Goal: Information Seeking & Learning: Learn about a topic

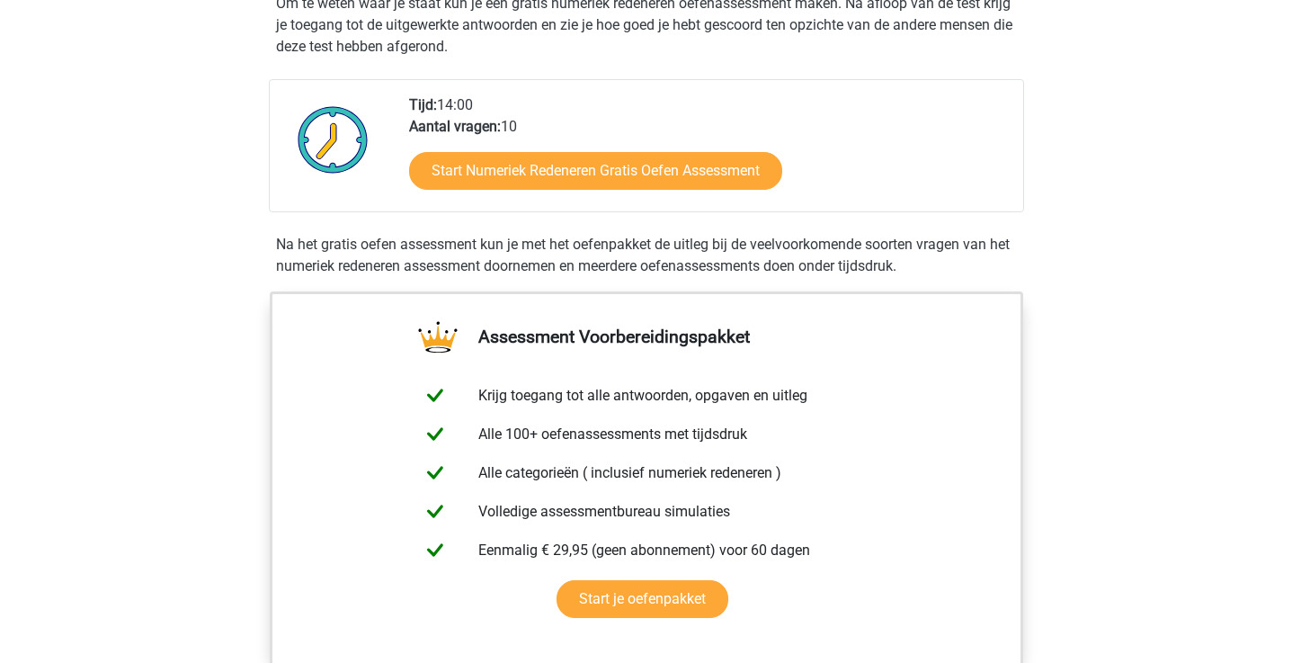
scroll to position [370, 0]
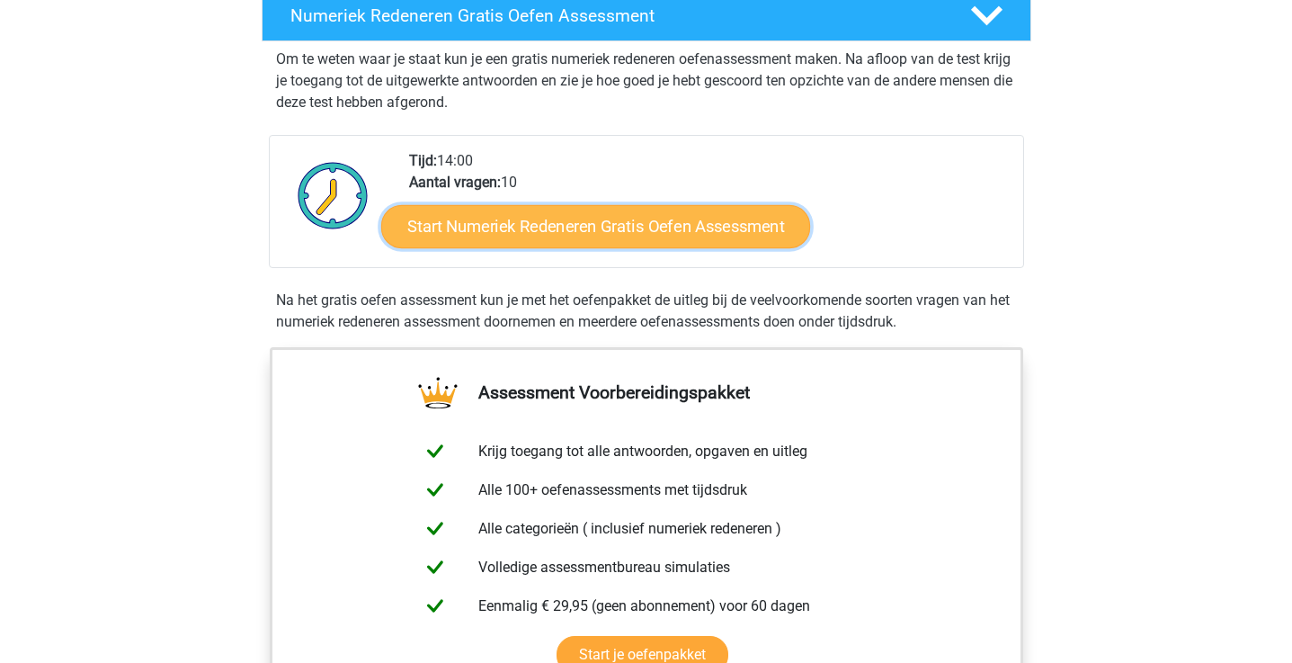
click at [446, 236] on link "Start Numeriek Redeneren Gratis Oefen Assessment" at bounding box center [595, 225] width 429 height 43
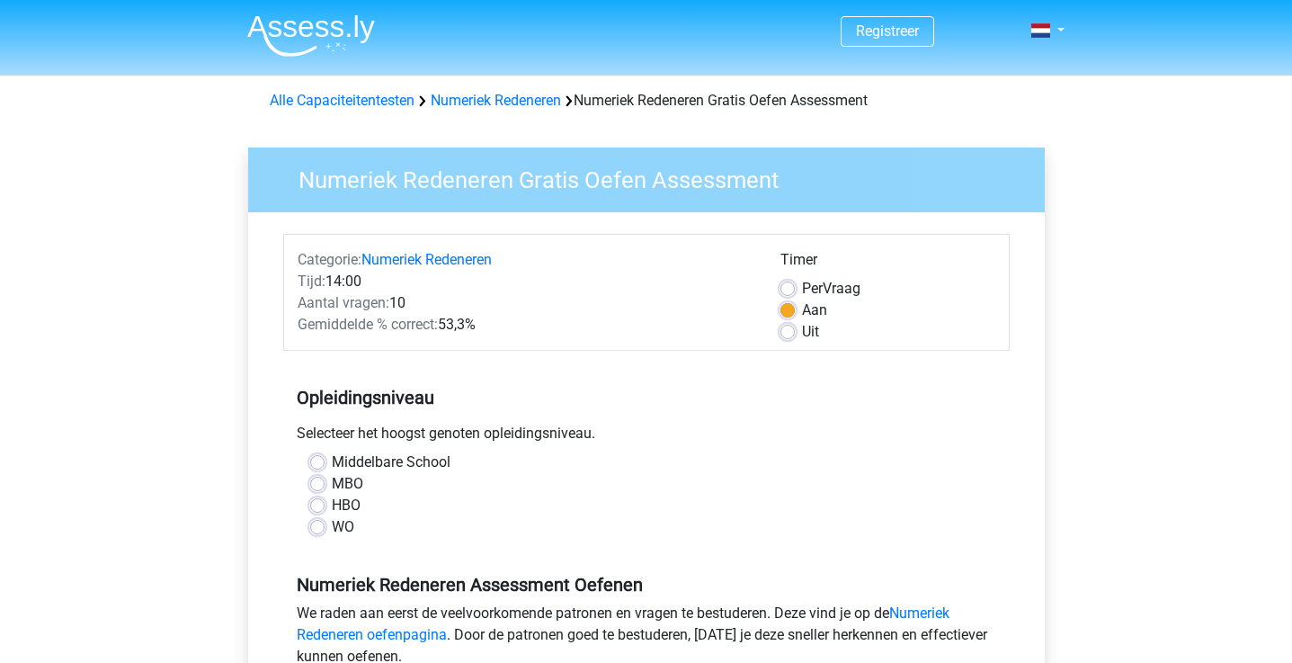
scroll to position [4, 0]
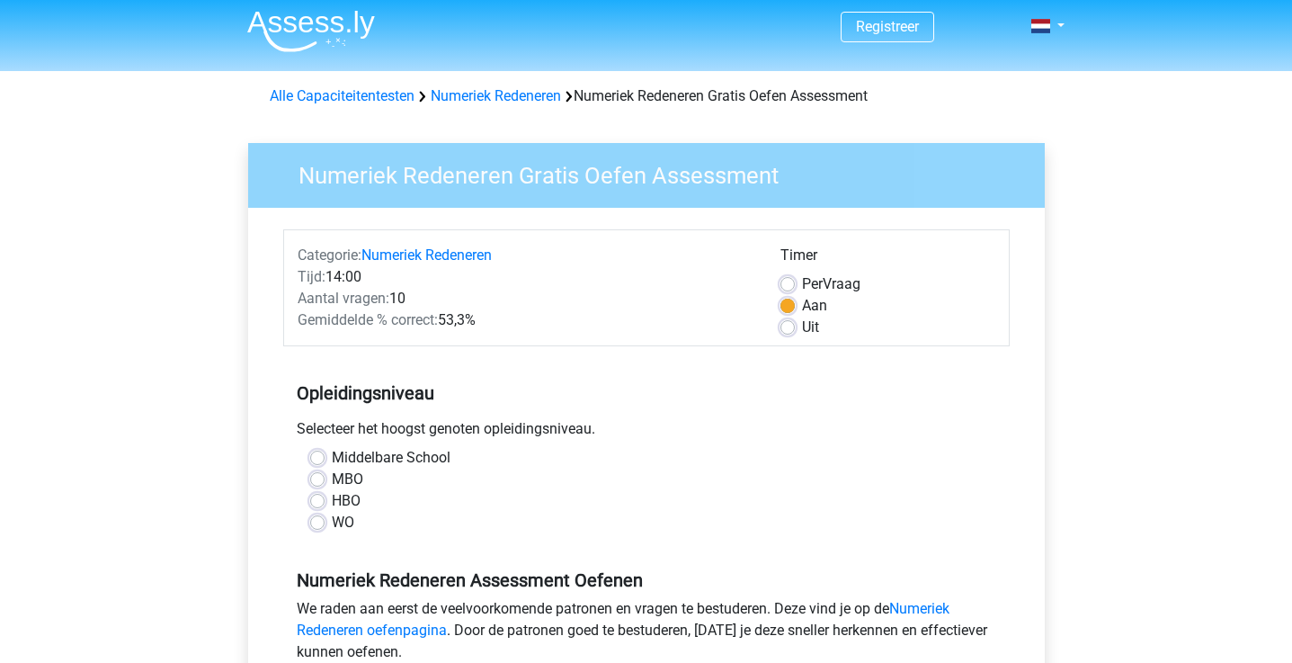
click at [332, 503] on label "HBO" at bounding box center [346, 501] width 29 height 22
click at [320, 503] on input "HBO" at bounding box center [317, 499] width 14 height 18
radio input "true"
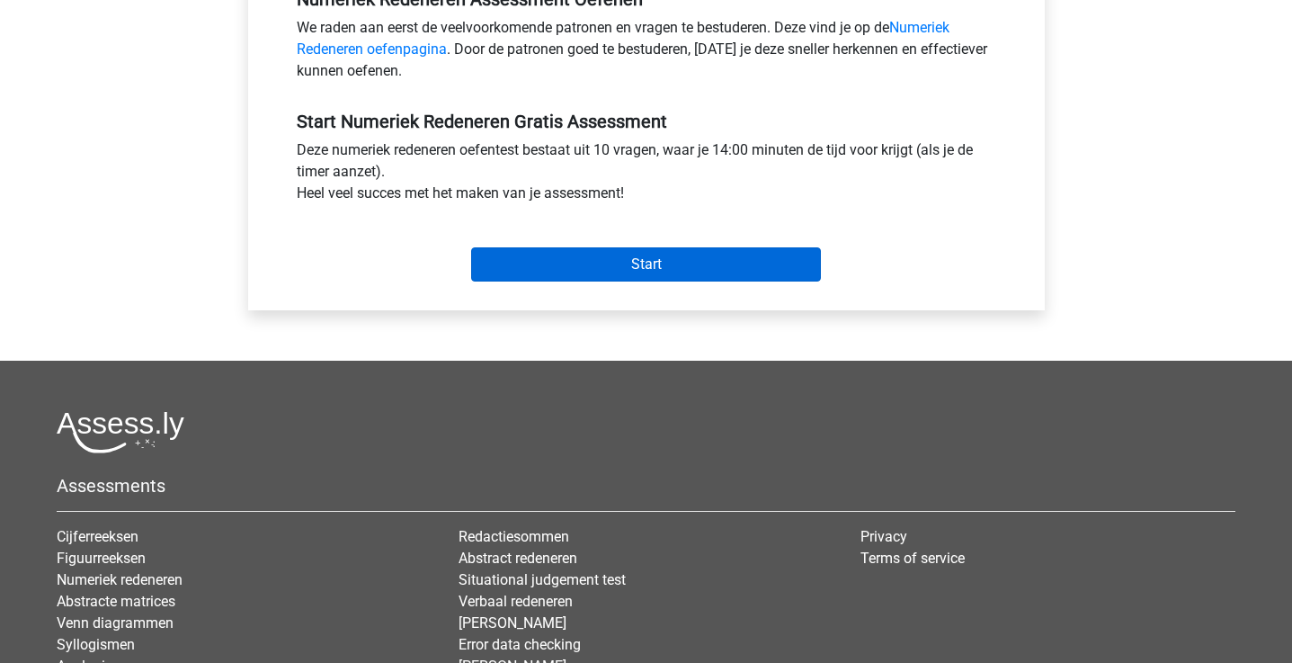
scroll to position [589, 0]
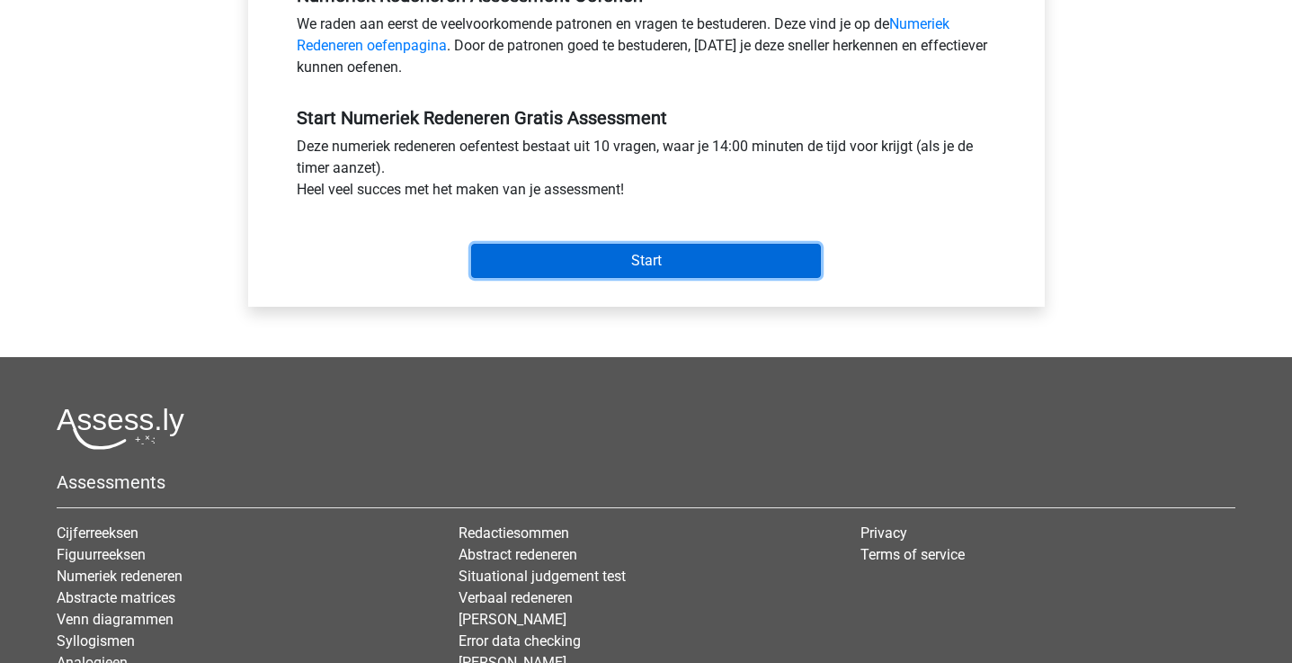
click at [622, 268] on input "Start" at bounding box center [646, 261] width 350 height 34
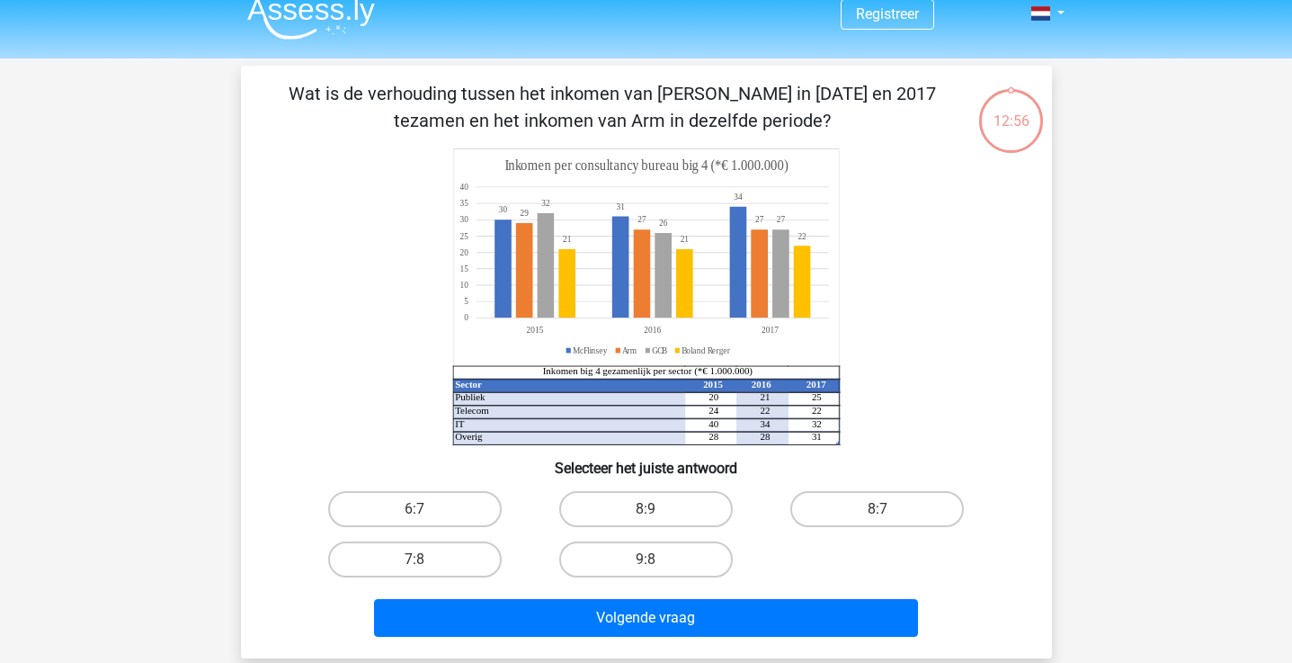
scroll to position [15, 0]
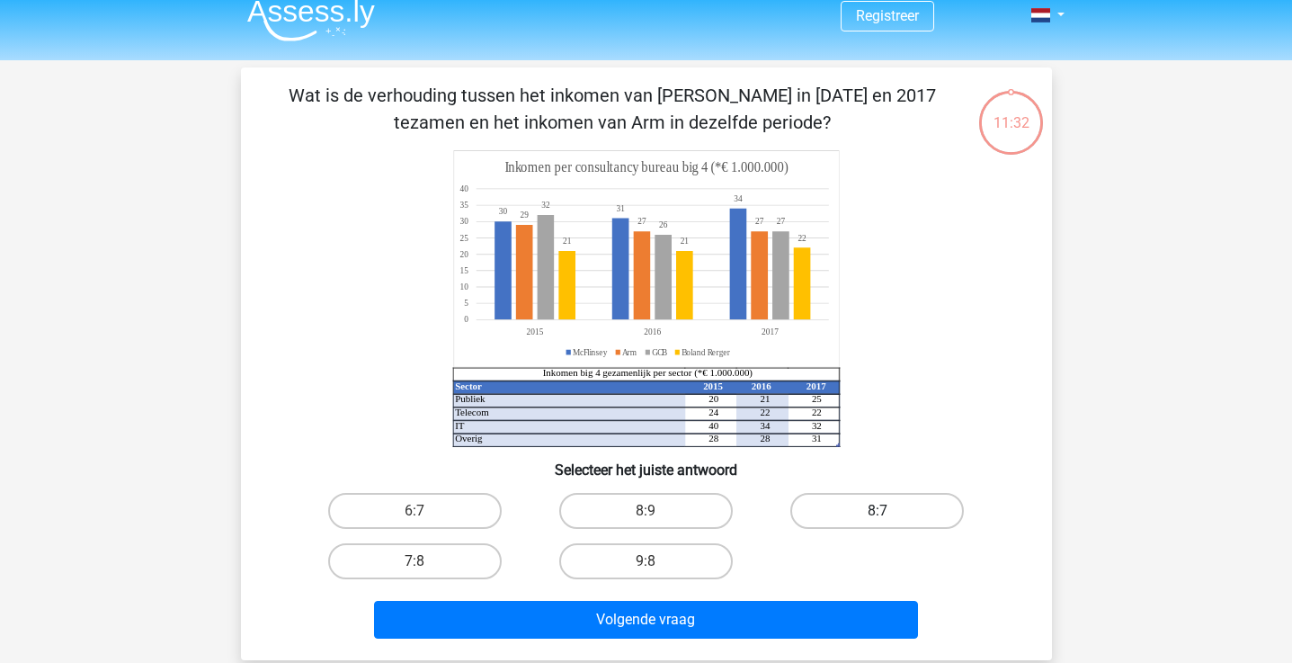
click at [888, 526] on label "8:7" at bounding box center [877, 511] width 174 height 36
click at [888, 522] on input "8:7" at bounding box center [883, 517] width 12 height 12
radio input "true"
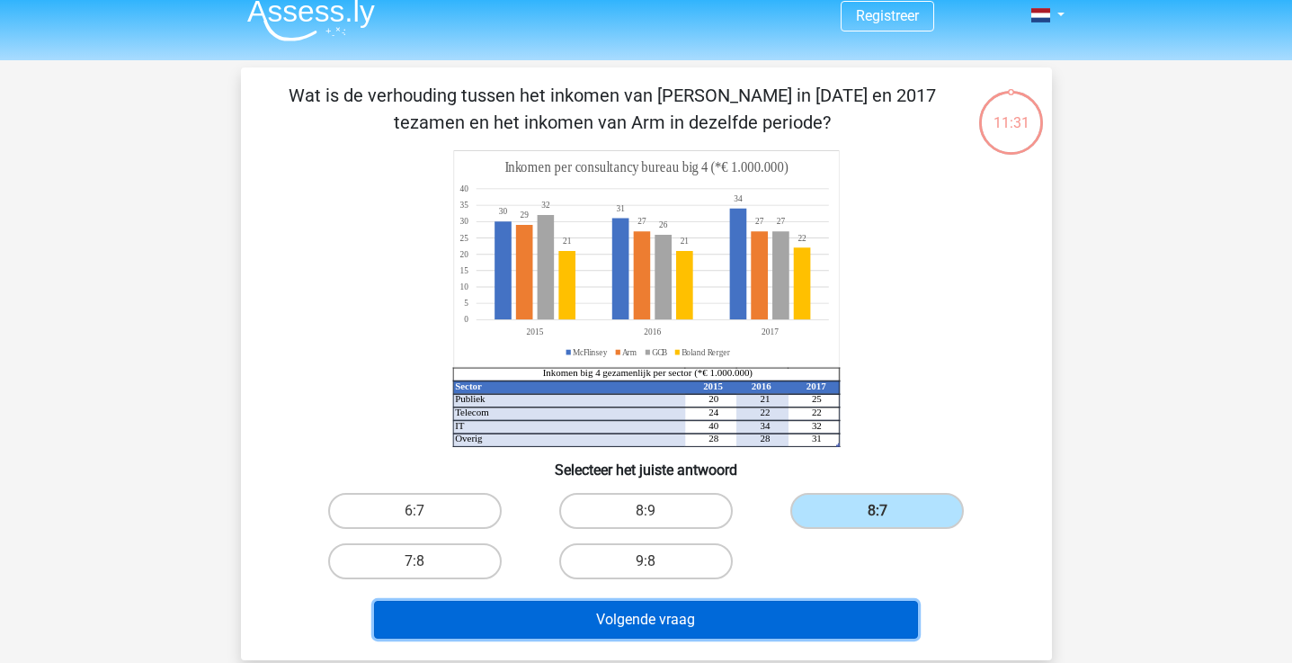
click at [734, 618] on button "Volgende vraag" at bounding box center [646, 620] width 544 height 38
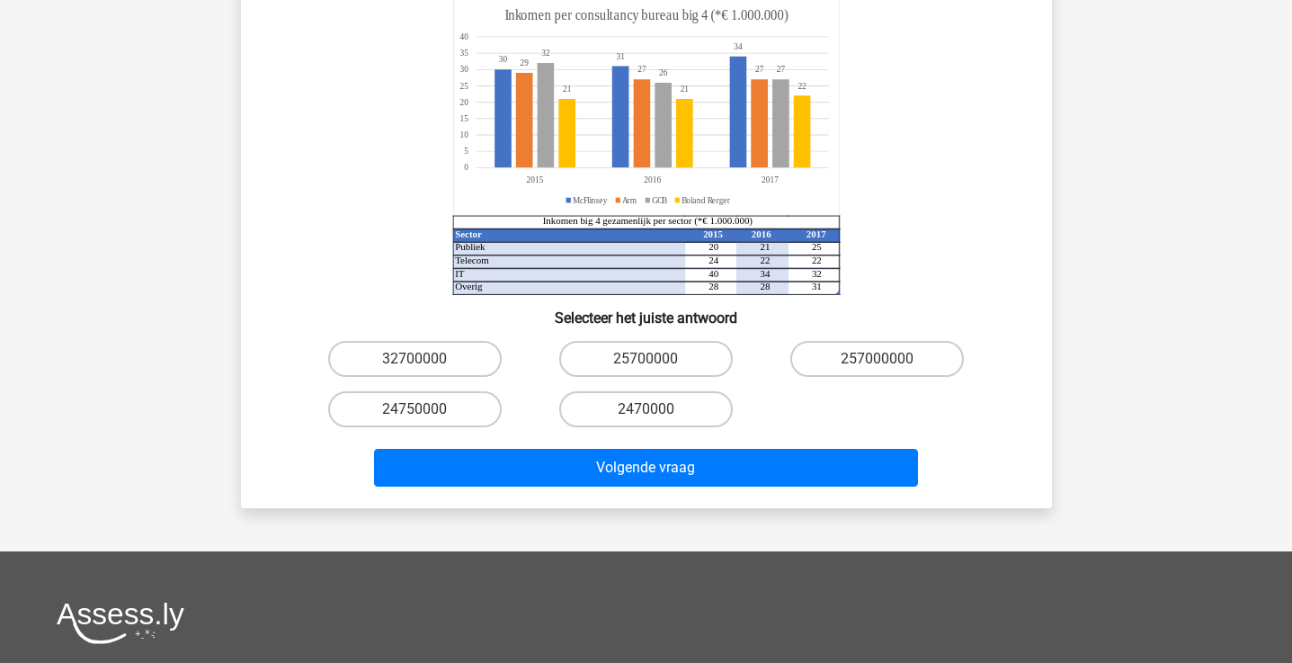
scroll to position [250, 0]
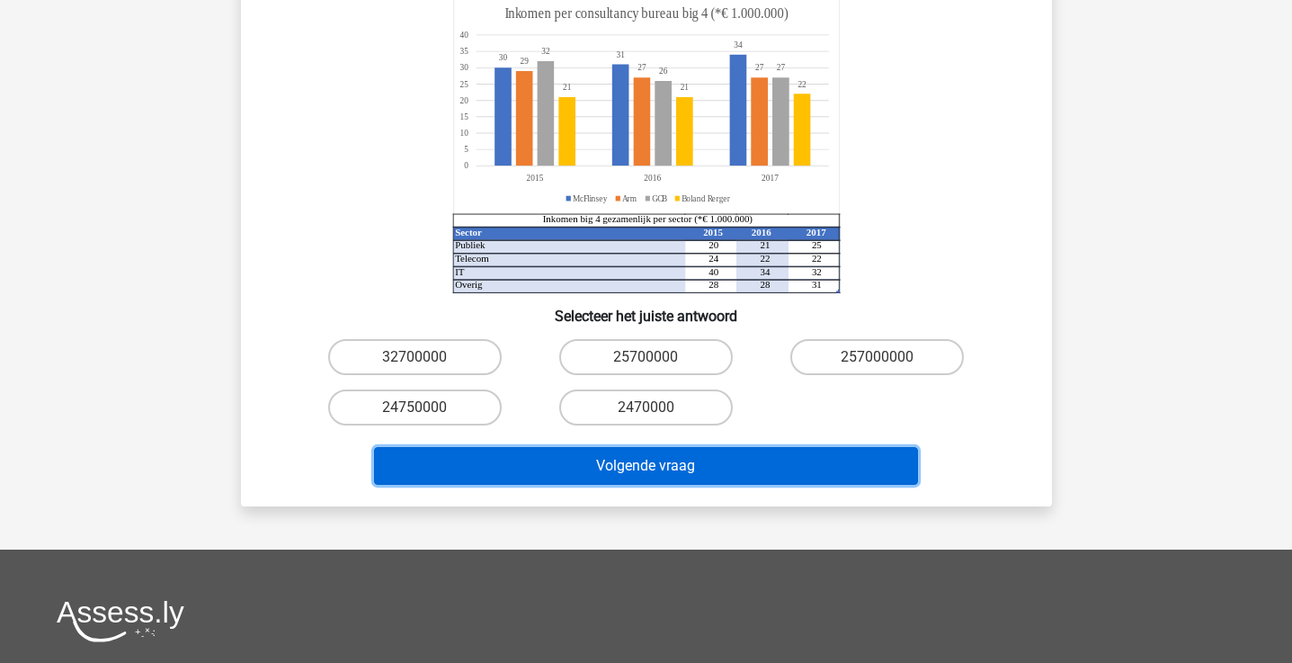
click at [633, 447] on button "Volgende vraag" at bounding box center [646, 466] width 544 height 38
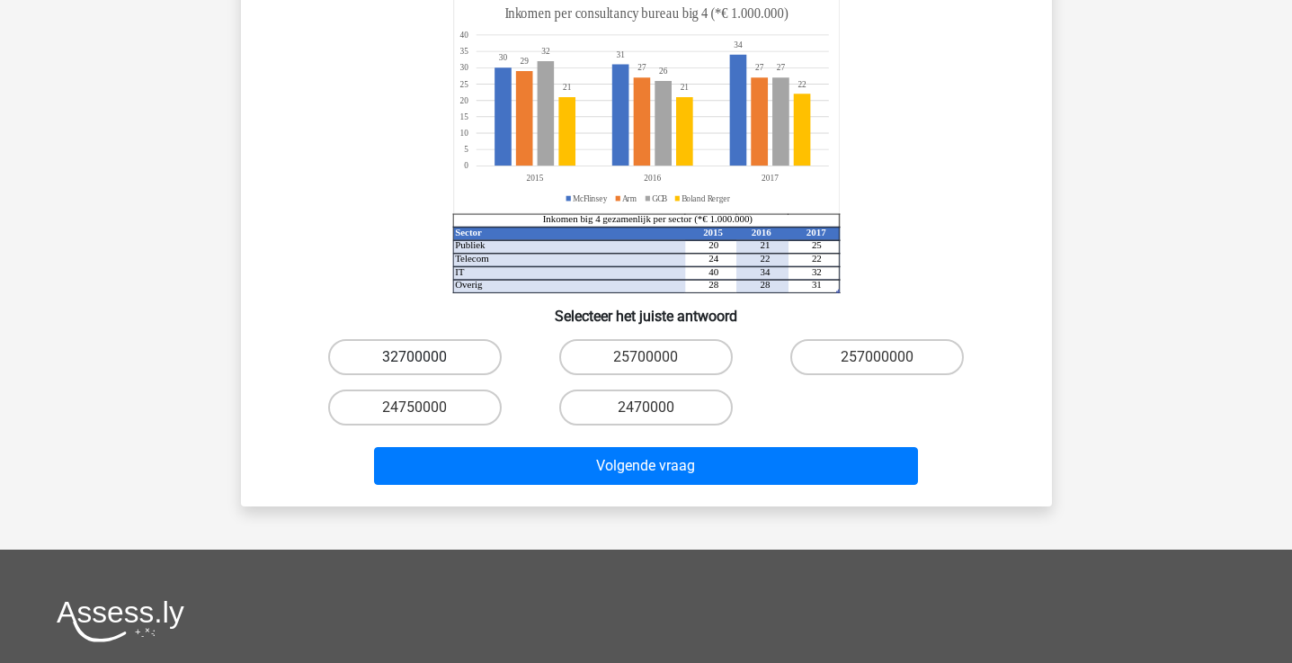
click at [431, 339] on label "32700000" at bounding box center [415, 357] width 174 height 36
click at [426, 357] on input "32700000" at bounding box center [420, 363] width 12 height 12
radio input "true"
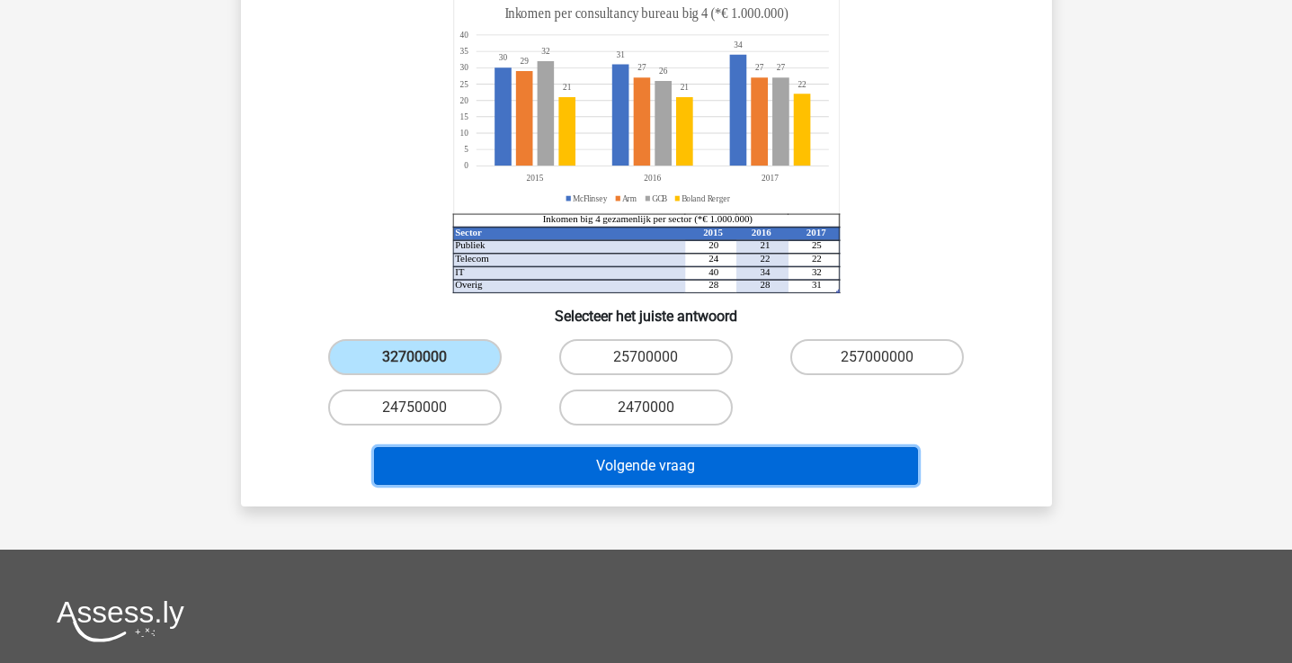
click at [484, 447] on button "Volgende vraag" at bounding box center [646, 466] width 544 height 38
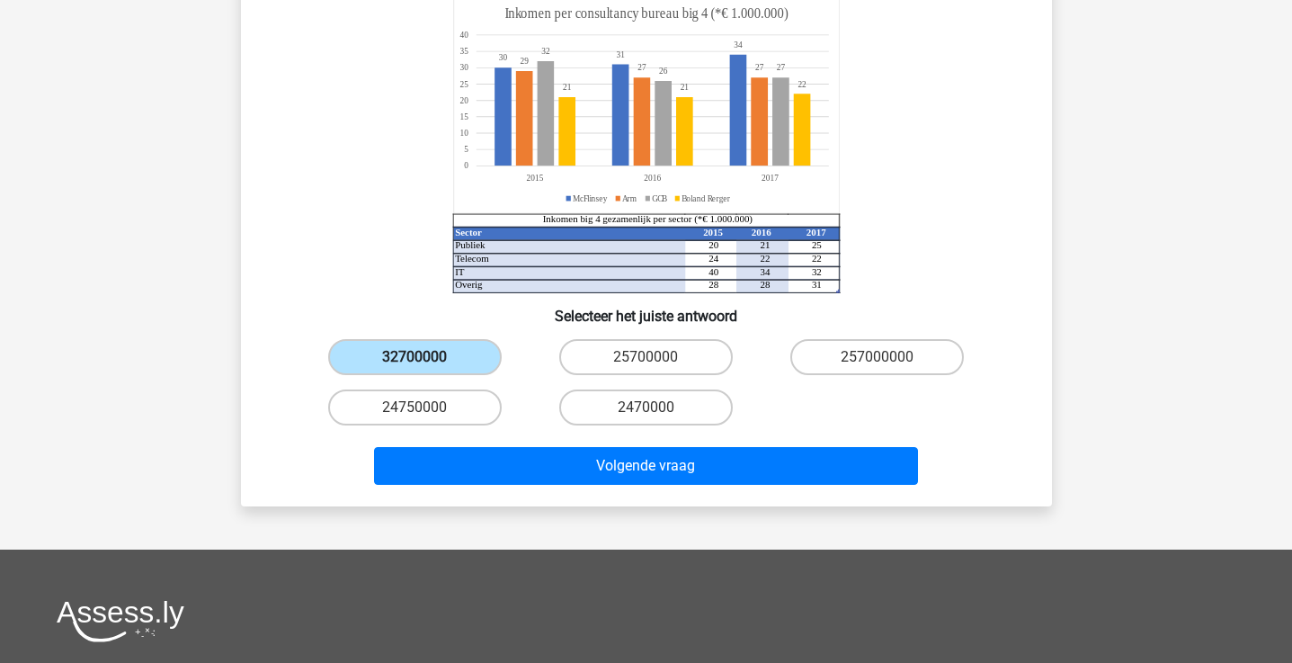
click at [461, 339] on label "32700000" at bounding box center [415, 357] width 174 height 36
click at [426, 357] on input "32700000" at bounding box center [420, 363] width 12 height 12
click at [437, 389] on label "24750000" at bounding box center [415, 407] width 174 height 36
click at [426, 407] on input "24750000" at bounding box center [420, 413] width 12 height 12
radio input "true"
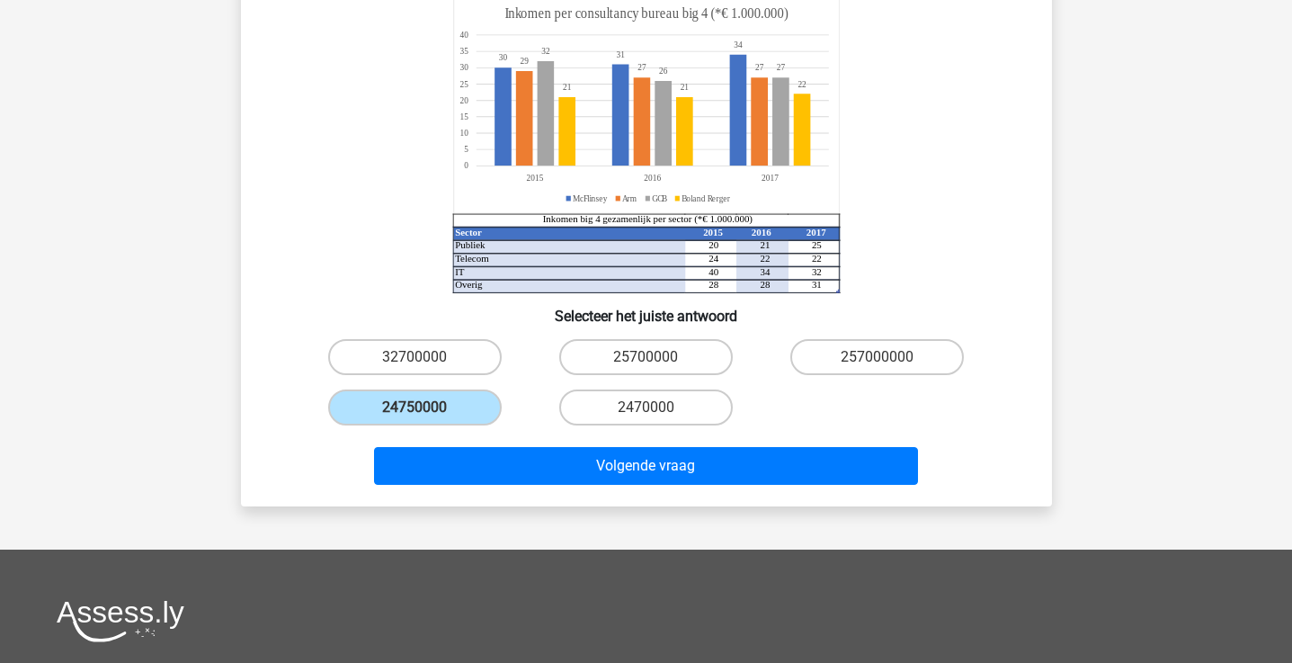
click at [508, 467] on div "Als McFlinsey 50% van de gezamenlijke big 4 inkomsten in de publieke sector ver…" at bounding box center [646, 169] width 811 height 673
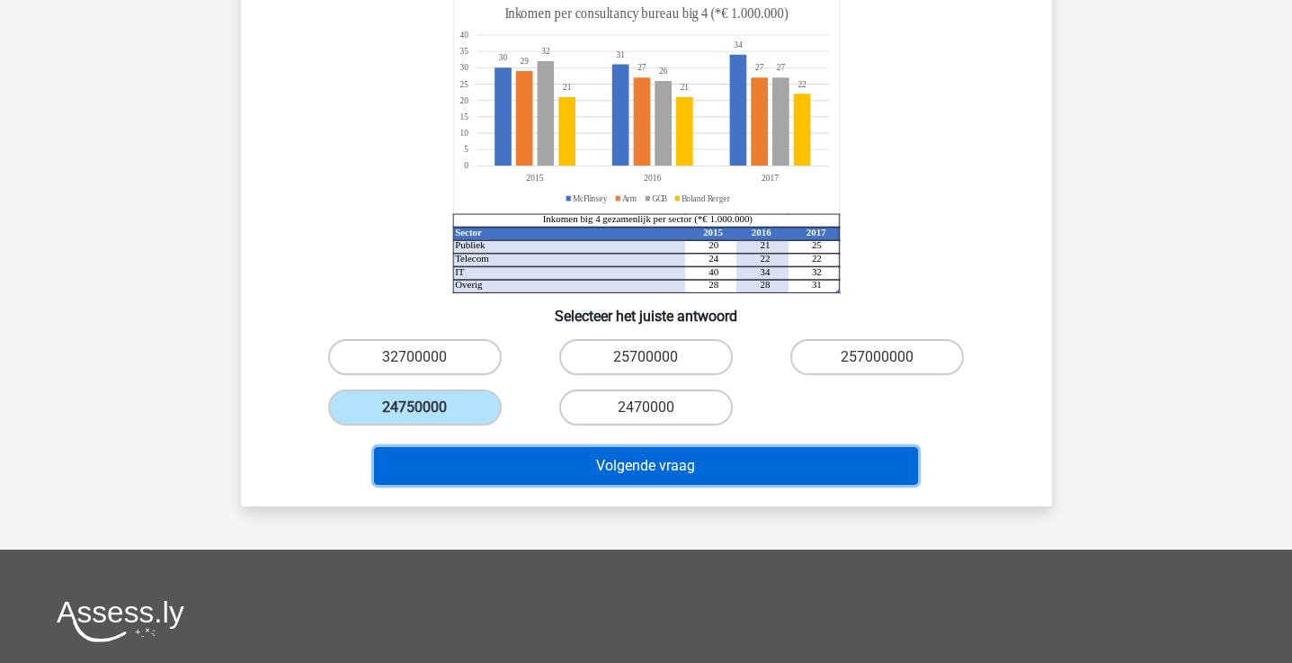
click at [492, 451] on button "Volgende vraag" at bounding box center [646, 466] width 544 height 38
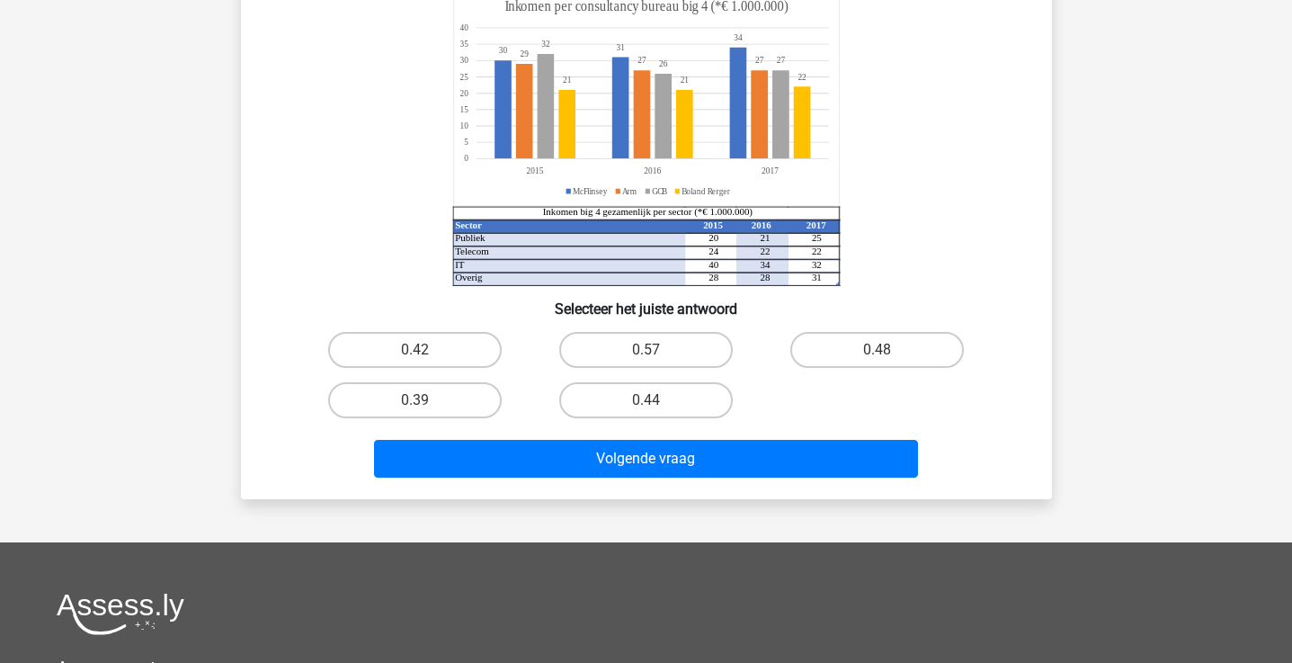
scroll to position [83, 0]
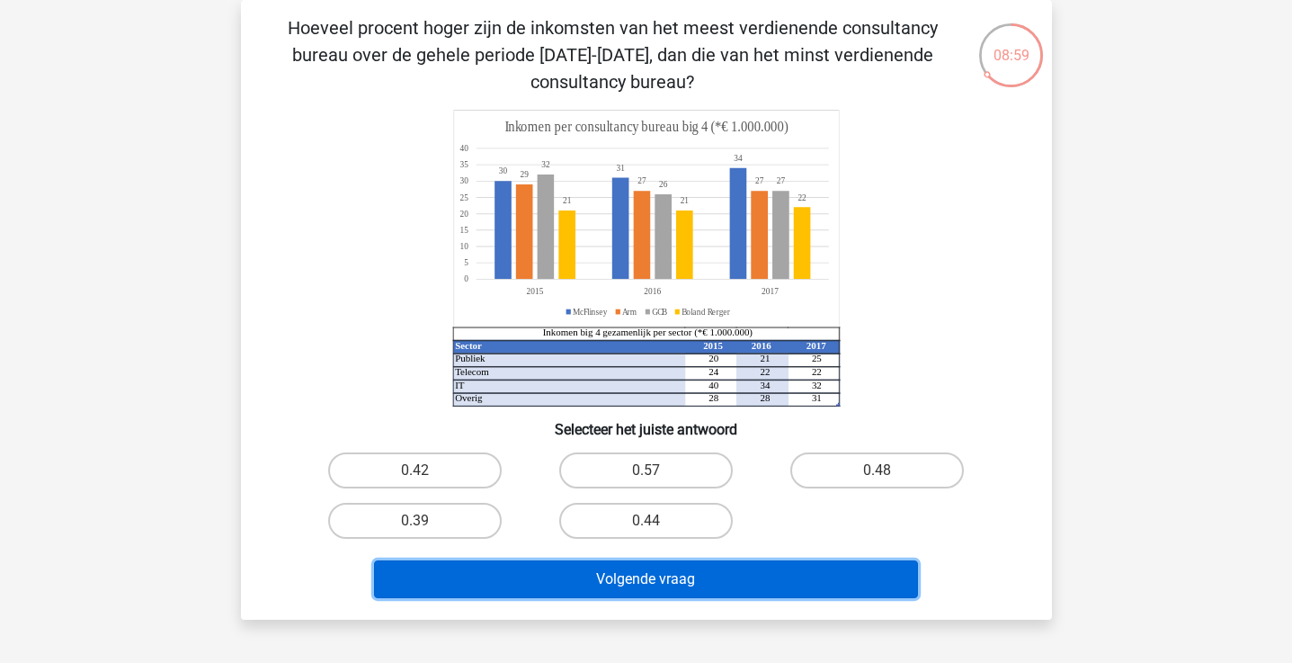
click at [523, 569] on button "Volgende vraag" at bounding box center [646, 579] width 544 height 38
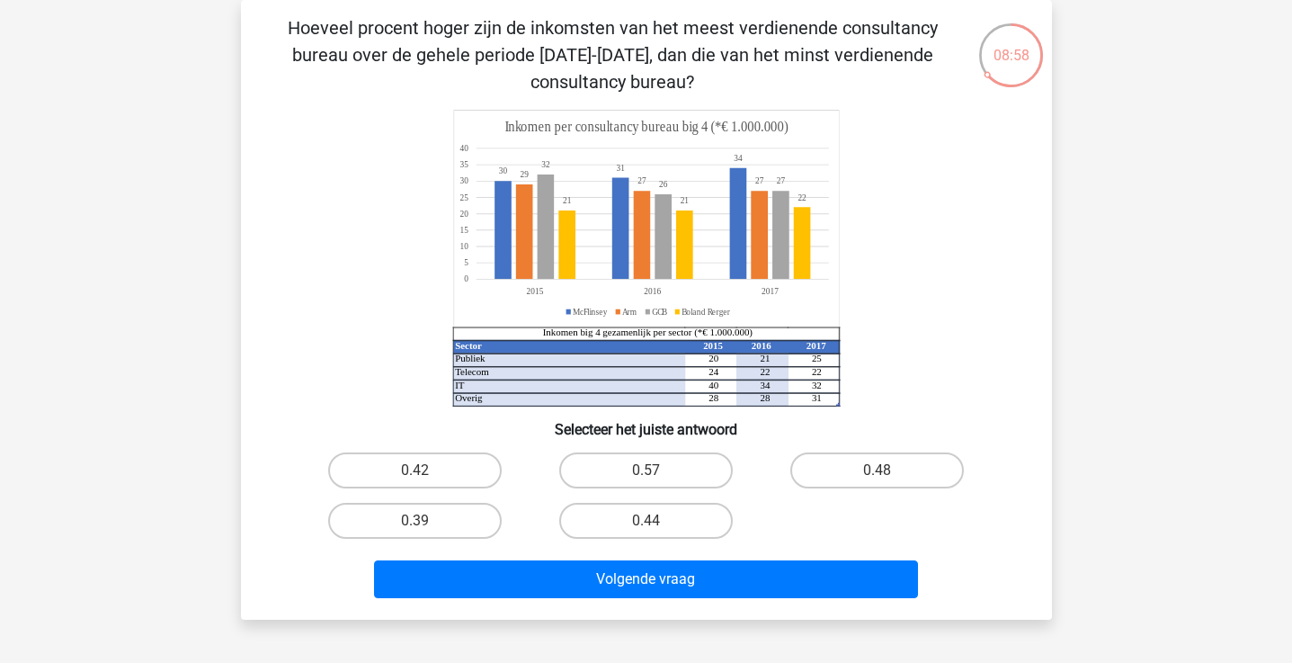
click at [646, 448] on div "0.57" at bounding box center [645, 470] width 231 height 50
click at [646, 454] on label "0.57" at bounding box center [646, 470] width 174 height 36
click at [646, 470] on input "0.57" at bounding box center [651, 476] width 12 height 12
radio input "true"
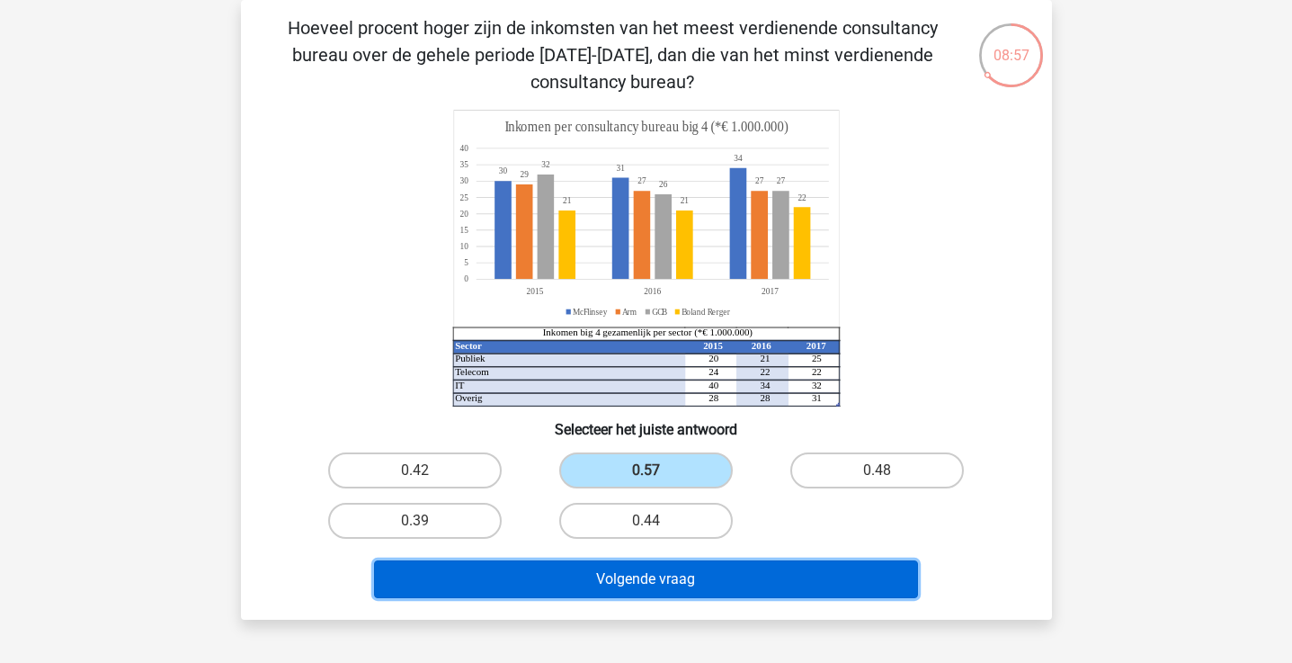
click at [592, 590] on button "Volgende vraag" at bounding box center [646, 579] width 544 height 38
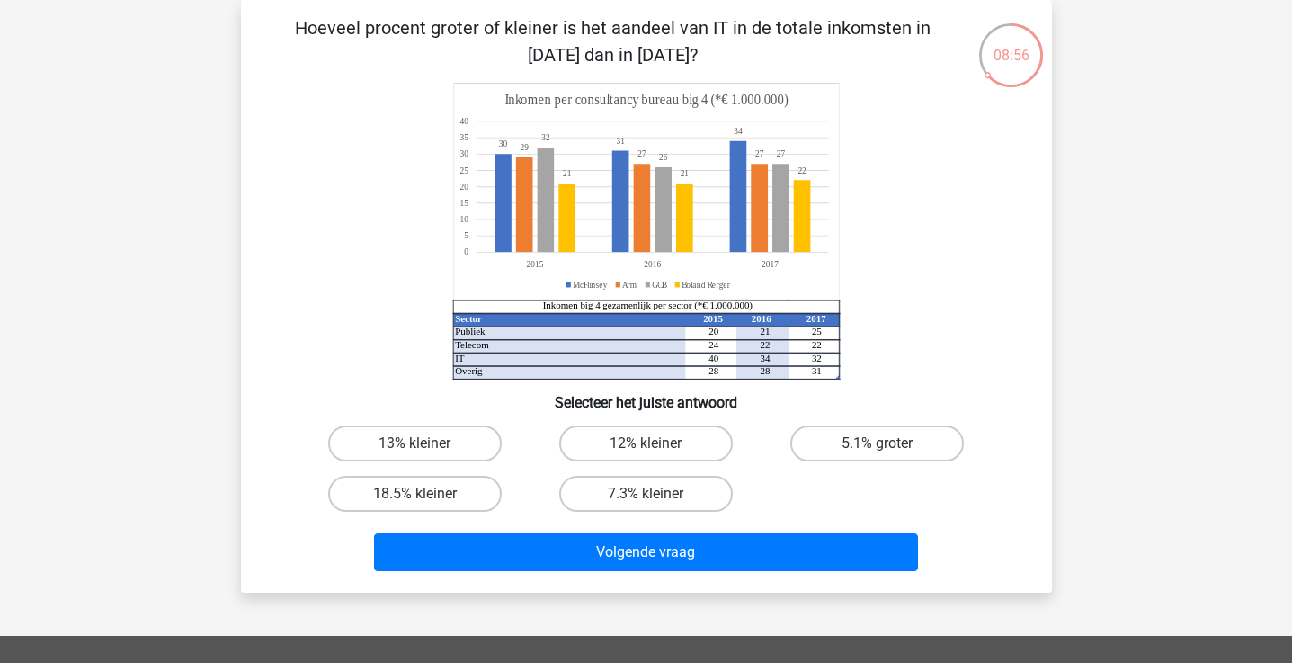
scroll to position [0, 0]
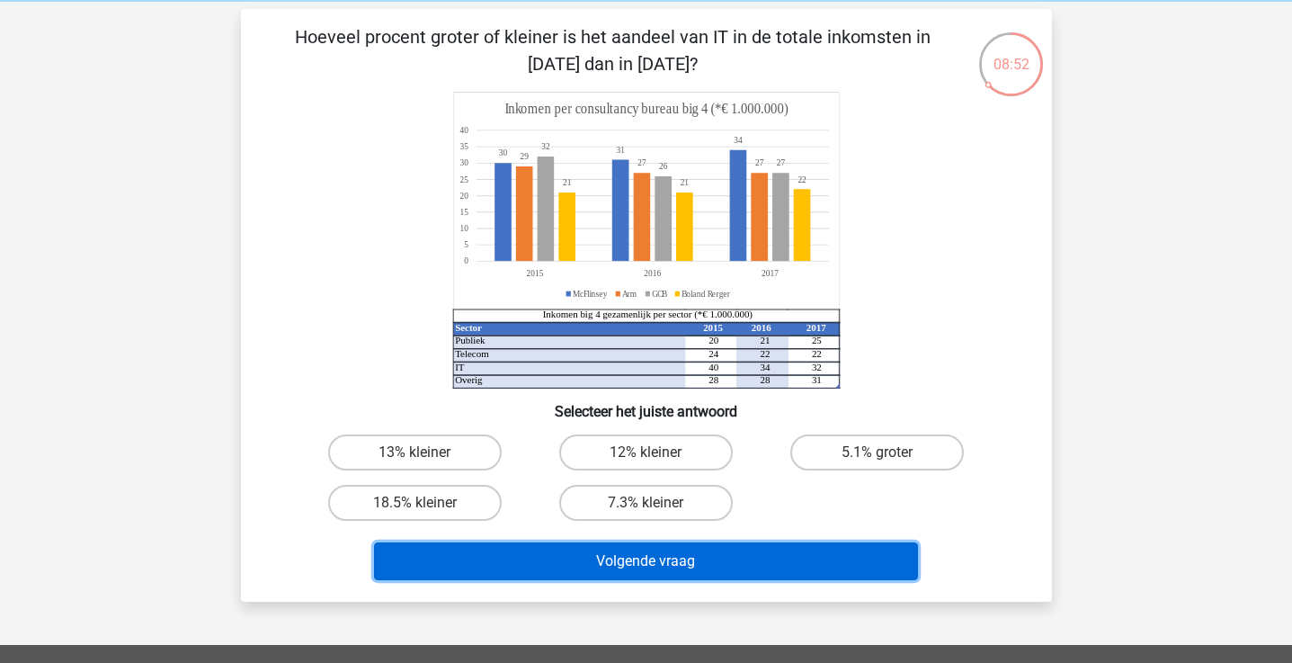
click at [666, 558] on button "Volgende vraag" at bounding box center [646, 561] width 544 height 38
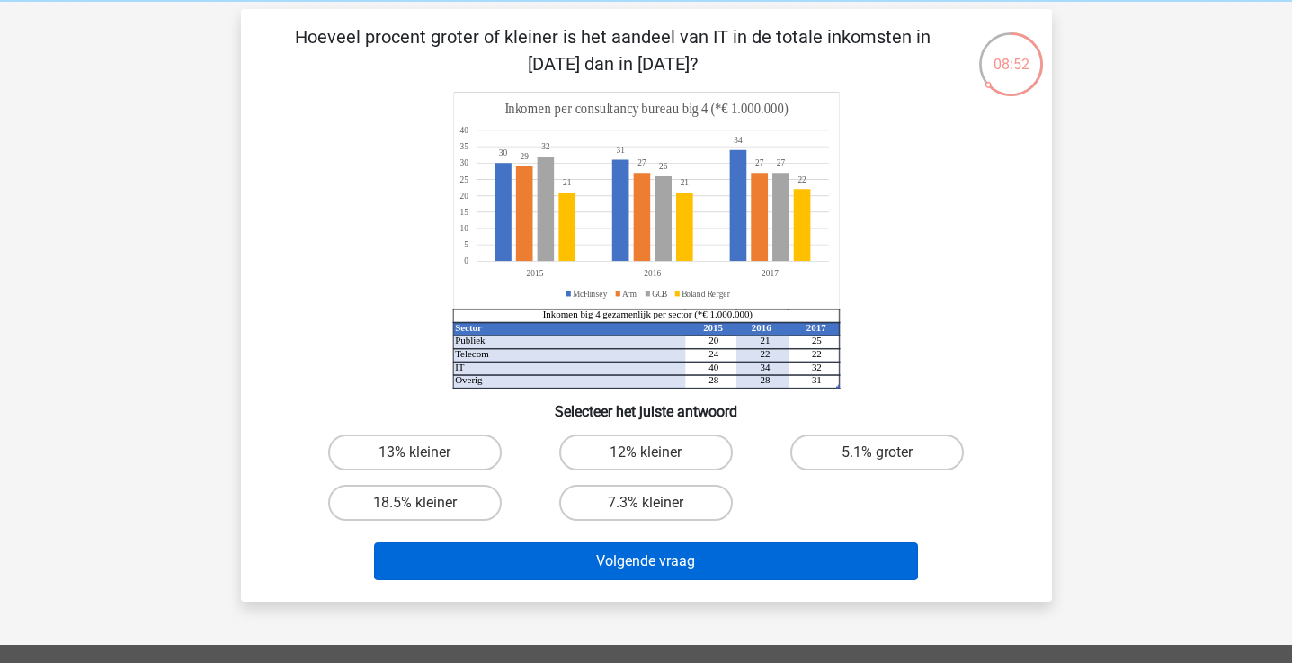
scroll to position [83, 0]
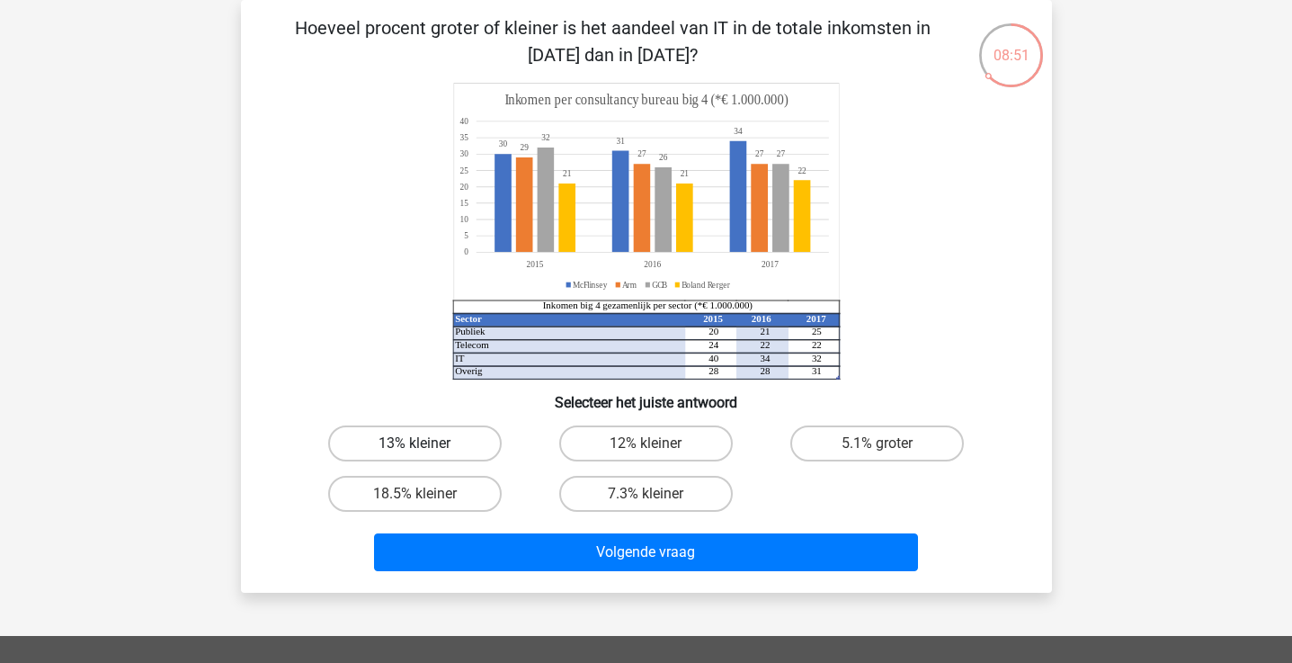
click at [414, 454] on label "13% kleiner" at bounding box center [415, 443] width 174 height 36
click at [414, 454] on input "13% kleiner" at bounding box center [420, 449] width 12 height 12
radio input "true"
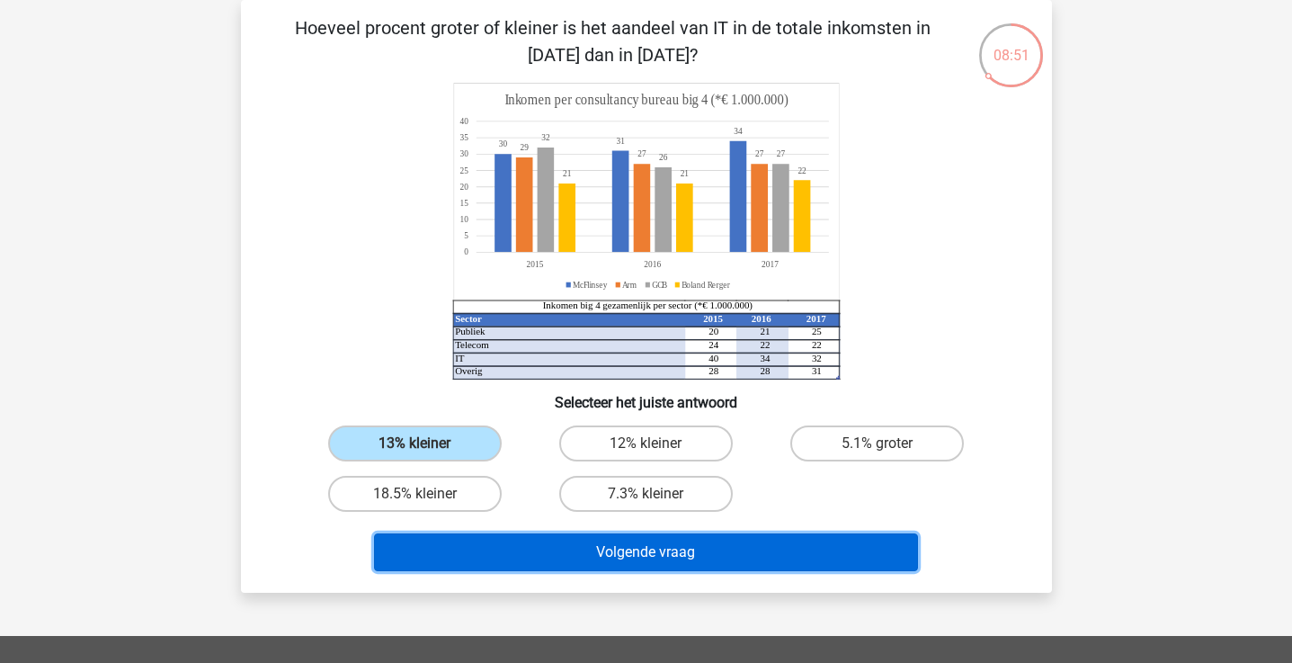
click at [446, 535] on button "Volgende vraag" at bounding box center [646, 552] width 544 height 38
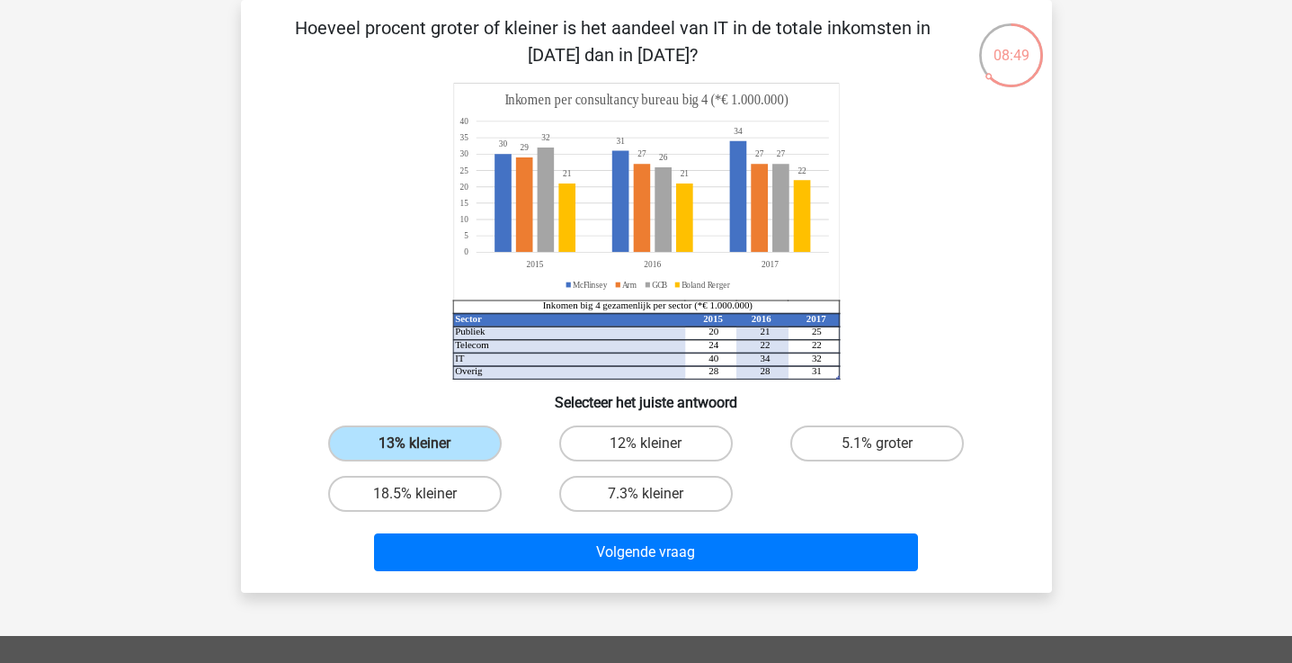
click at [437, 465] on div "13% kleiner" at bounding box center [414, 443] width 231 height 50
click at [439, 482] on label "18.5% kleiner" at bounding box center [415, 494] width 174 height 36
click at [426, 494] on input "18.5% kleiner" at bounding box center [420, 500] width 12 height 12
radio input "true"
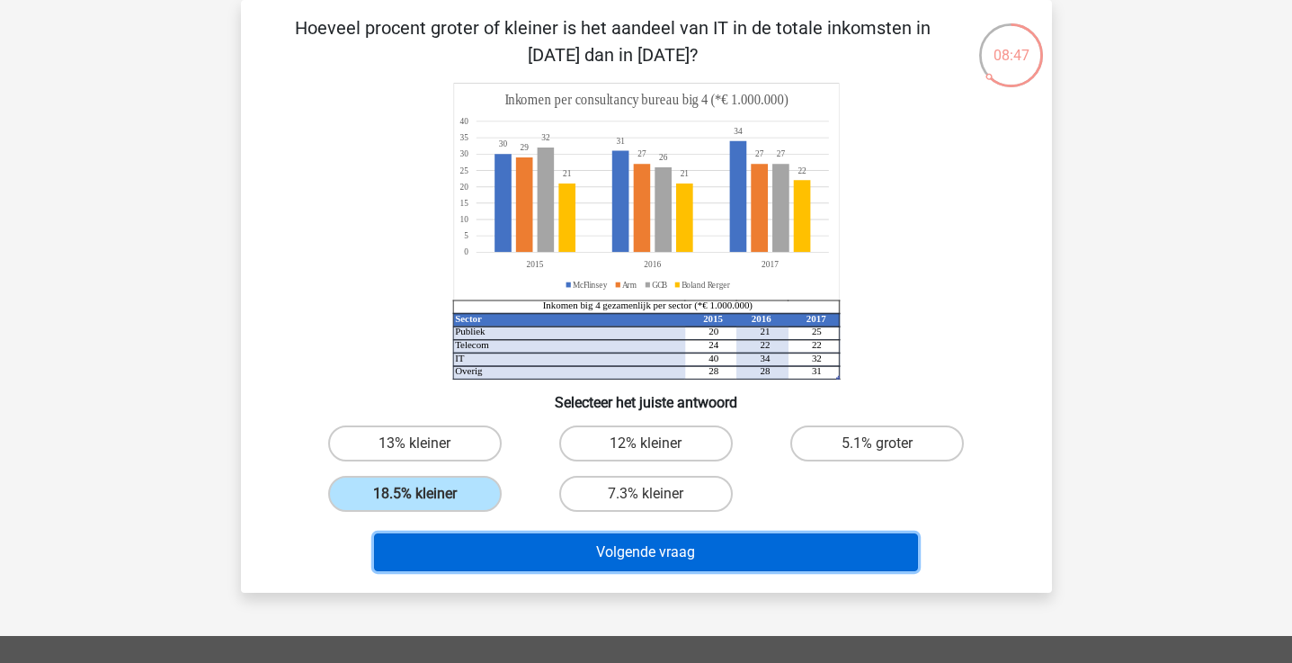
click at [541, 551] on button "Volgende vraag" at bounding box center [646, 552] width 544 height 38
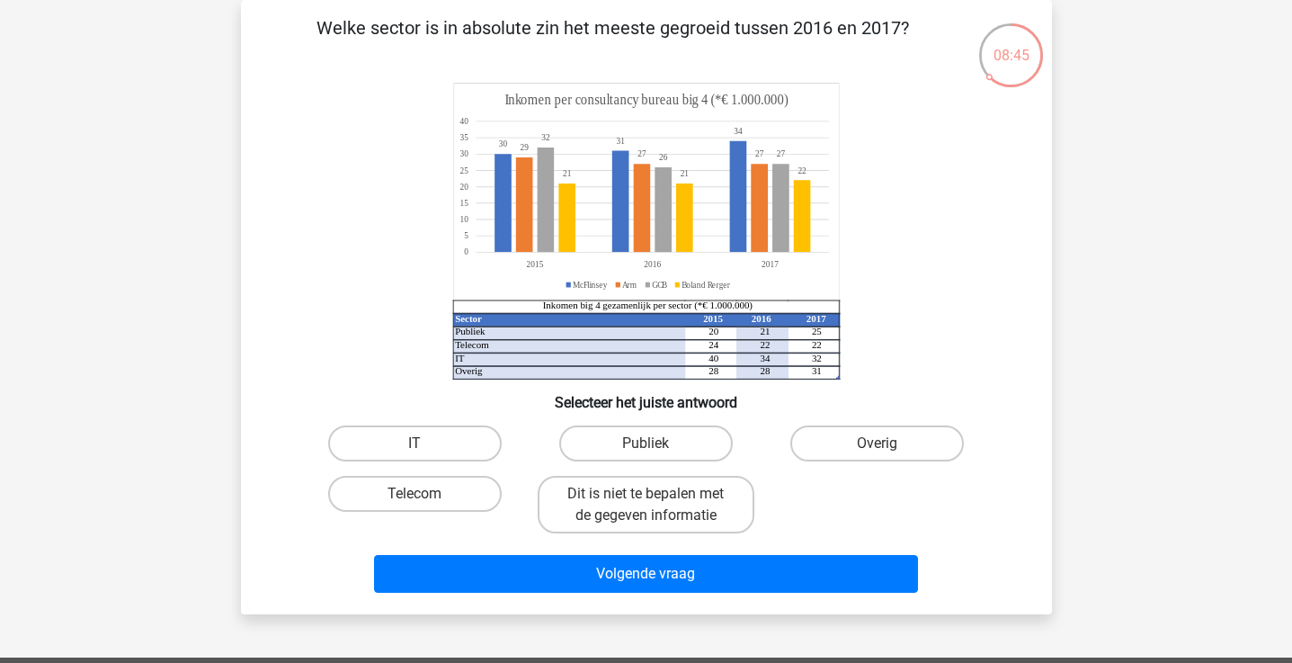
scroll to position [0, 0]
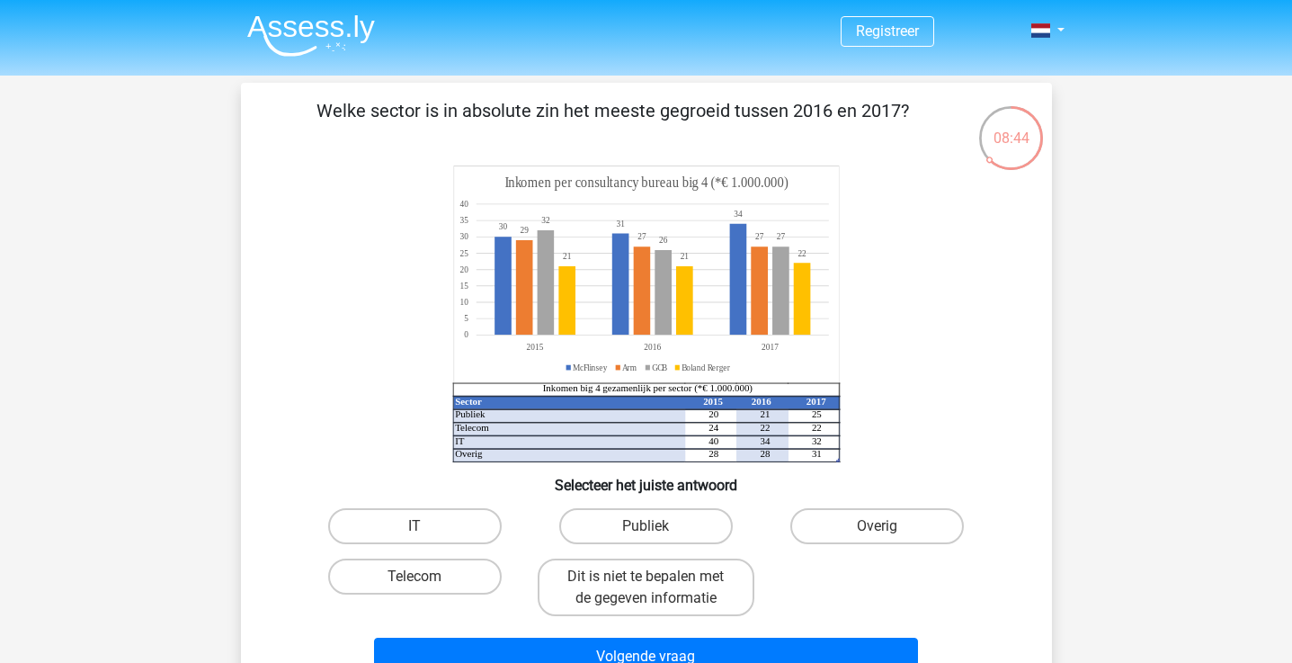
click at [340, 47] on img at bounding box center [311, 35] width 128 height 42
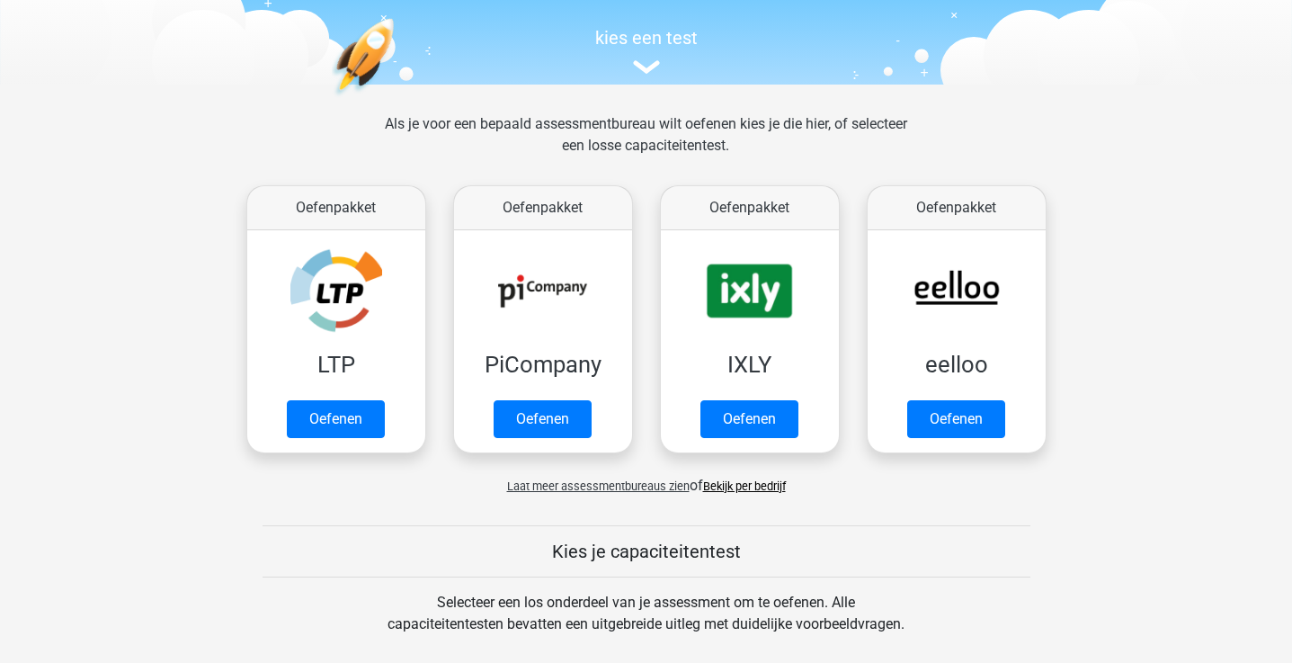
scroll to position [183, 0]
